Goal: Task Accomplishment & Management: Manage account settings

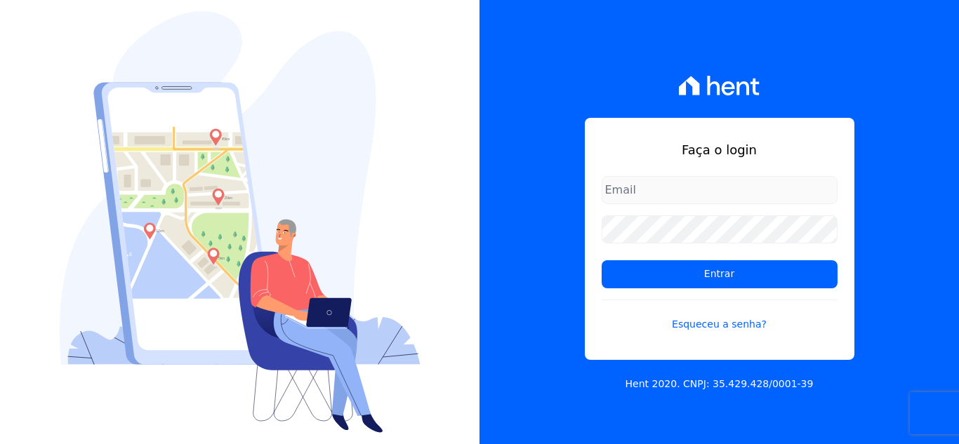
click at [648, 192] on input "email" at bounding box center [719, 190] width 236 height 28
type input "kelly.silva@construtoramgtec.com.br"
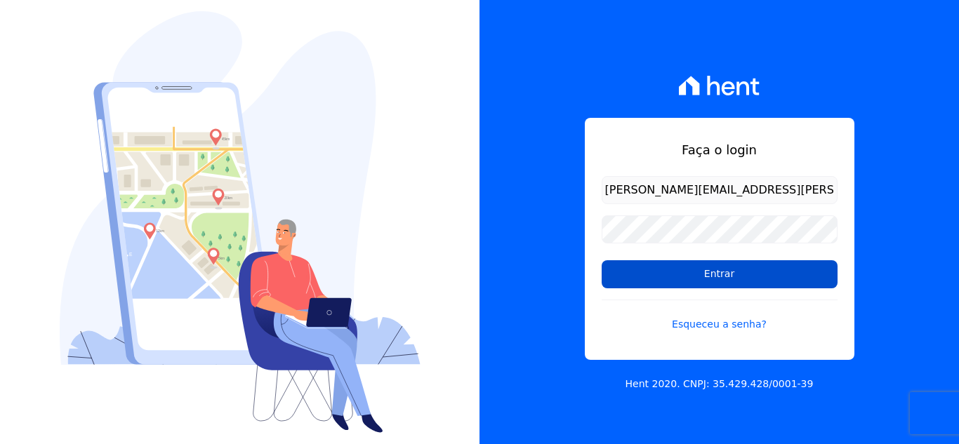
drag, startPoint x: 695, startPoint y: 268, endPoint x: 635, endPoint y: 274, distance: 59.9
click at [695, 269] on input "Entrar" at bounding box center [719, 274] width 236 height 28
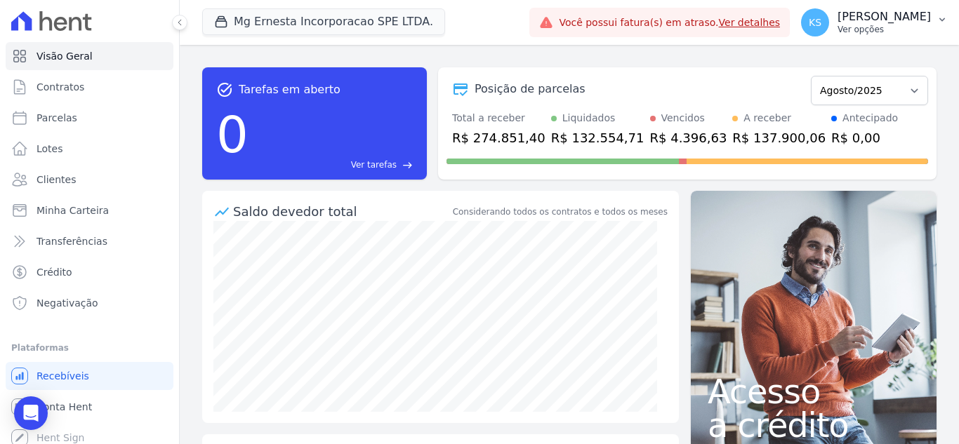
click at [892, 23] on p "[PERSON_NAME]" at bounding box center [883, 17] width 93 height 14
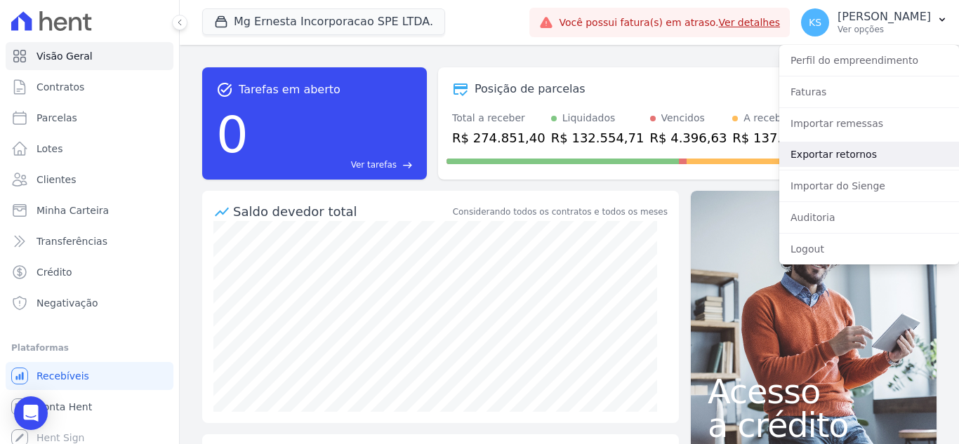
click at [842, 154] on link "Exportar retornos" at bounding box center [869, 154] width 180 height 25
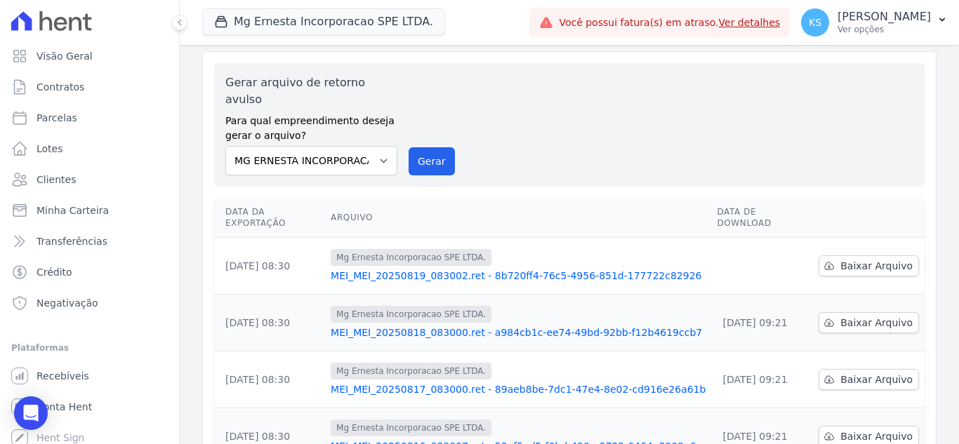
scroll to position [70, 0]
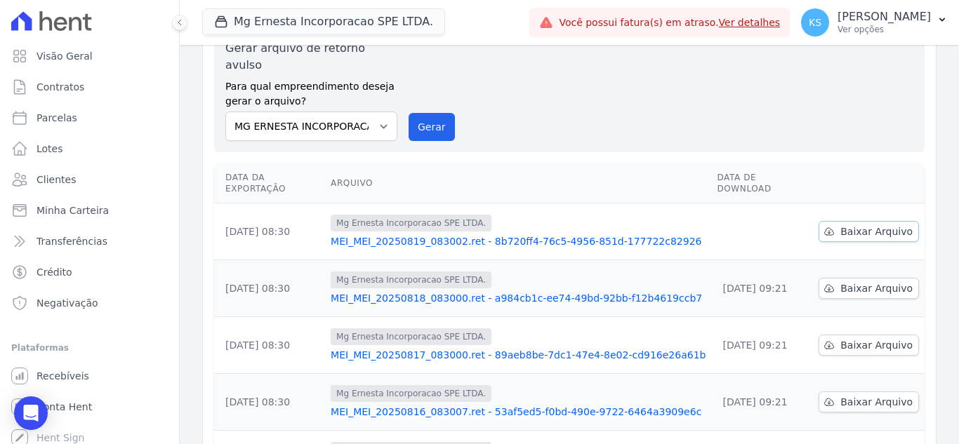
click at [860, 225] on span "Baixar Arquivo" at bounding box center [876, 232] width 72 height 14
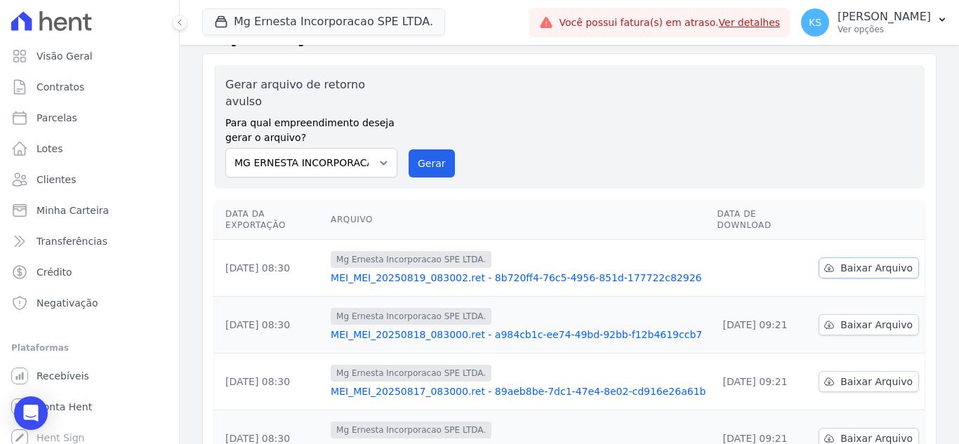
scroll to position [0, 0]
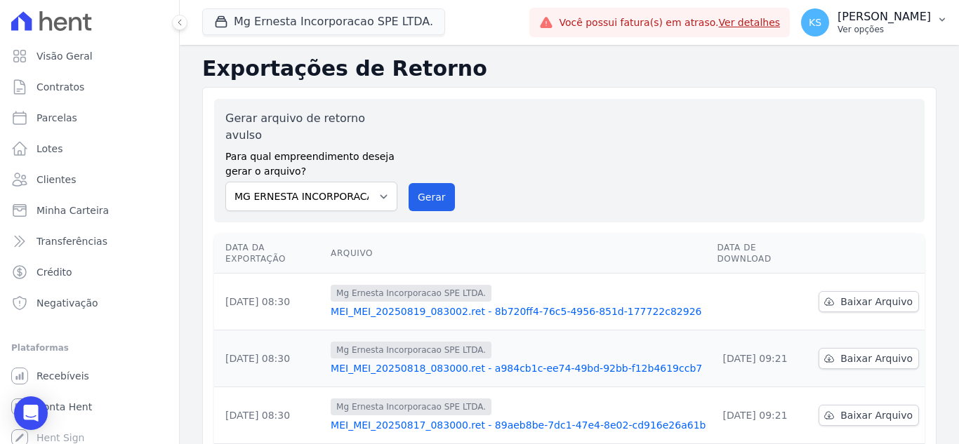
click at [902, 15] on p "[PERSON_NAME]" at bounding box center [883, 17] width 93 height 14
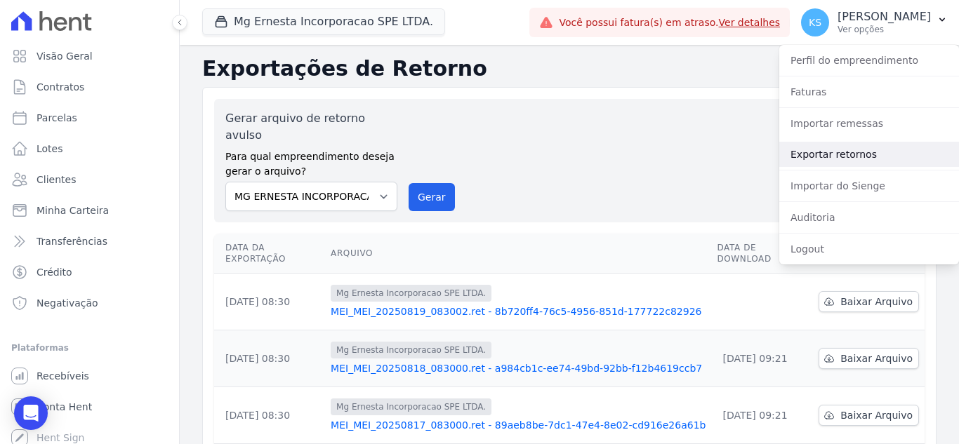
click at [822, 156] on link "Exportar retornos" at bounding box center [869, 154] width 180 height 25
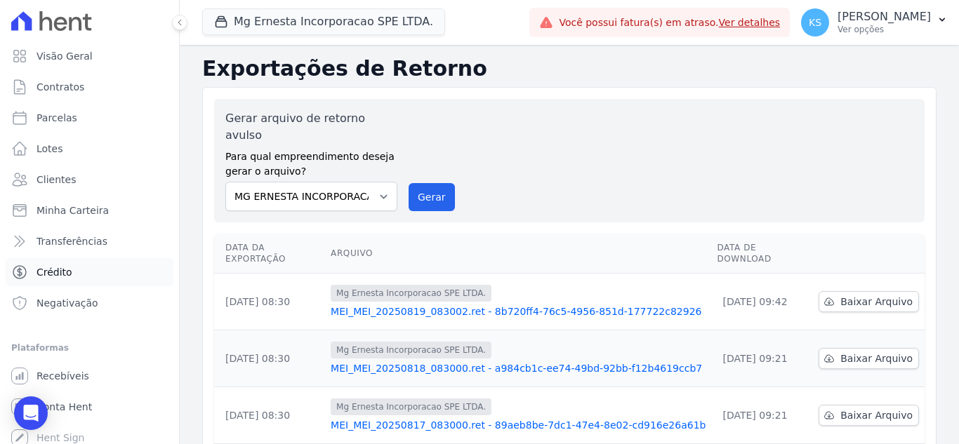
click at [60, 273] on span "Crédito" at bounding box center [54, 272] width 36 height 14
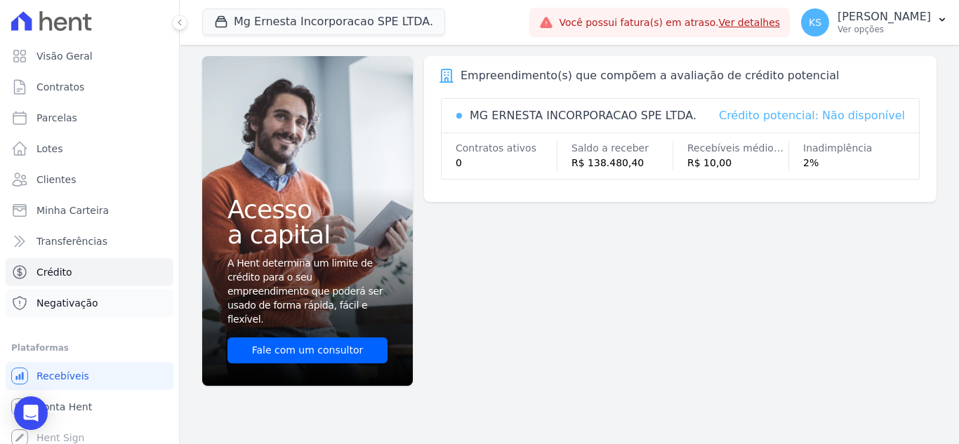
click at [71, 304] on span "Negativação" at bounding box center [67, 303] width 62 height 14
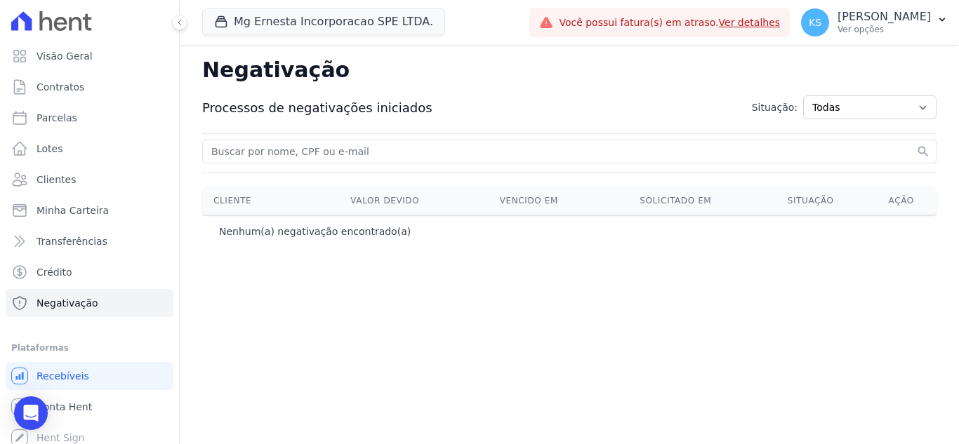
scroll to position [8, 0]
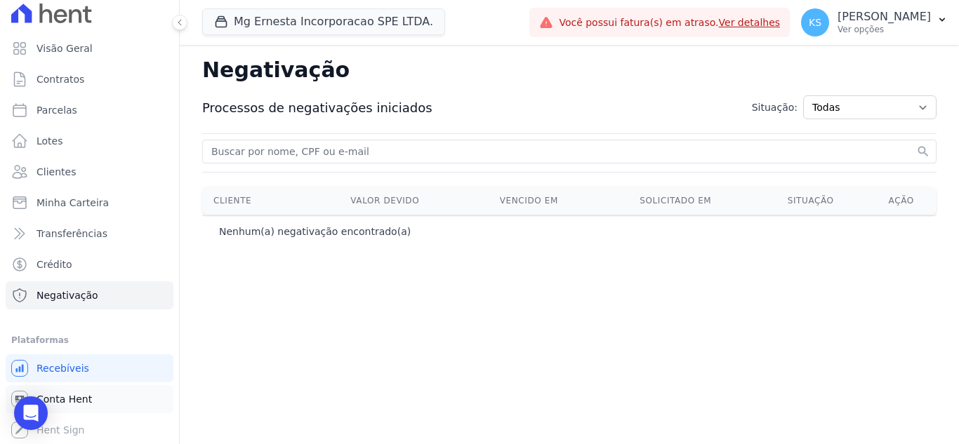
click at [84, 390] on link "Conta Hent" at bounding box center [90, 399] width 168 height 28
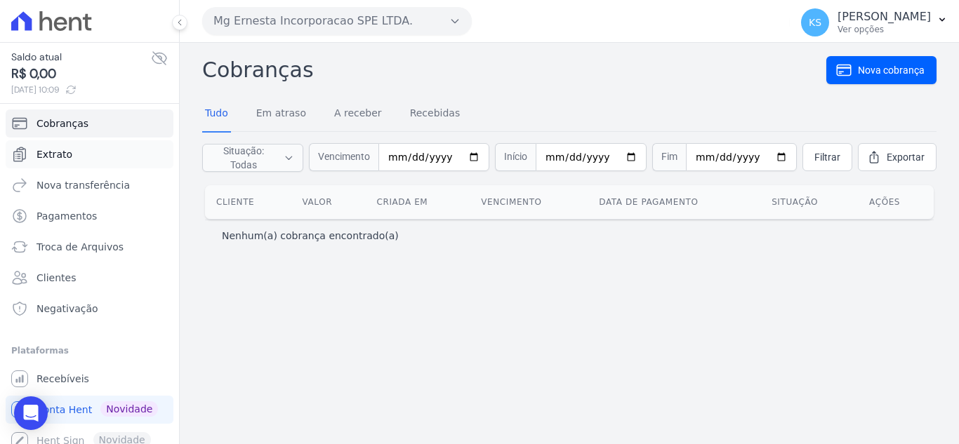
click at [60, 153] on span "Extrato" at bounding box center [54, 154] width 36 height 14
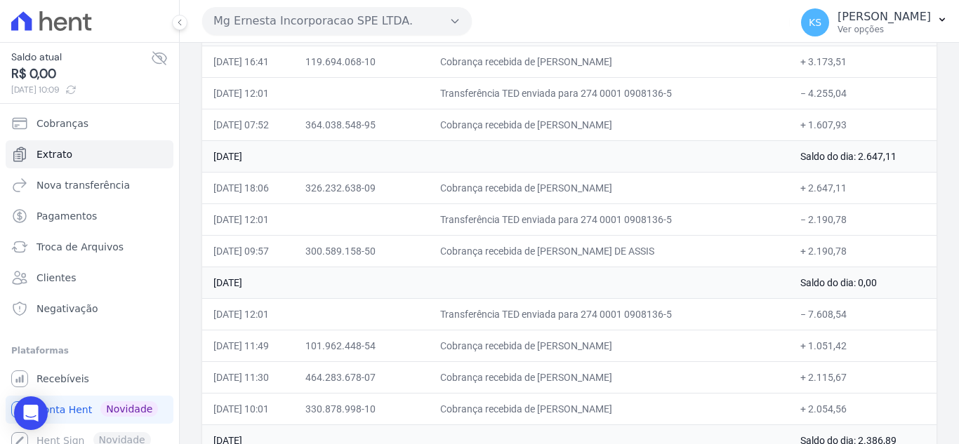
scroll to position [1614, 0]
